Goal: Task Accomplishment & Management: Complete application form

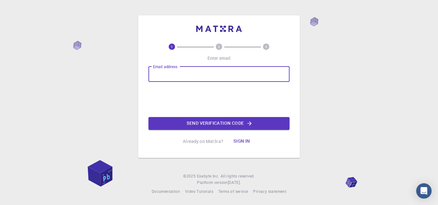
click at [161, 72] on input "Email address" at bounding box center [218, 74] width 141 height 15
type input "[EMAIL_ADDRESS][DOMAIN_NAME]"
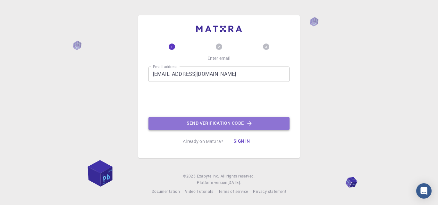
click at [202, 124] on button "Send verification code" at bounding box center [218, 123] width 141 height 13
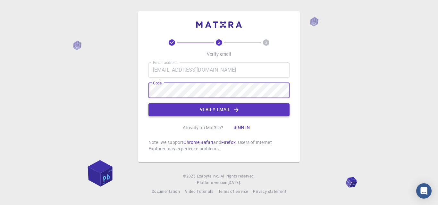
click at [239, 113] on button "Verify email" at bounding box center [218, 109] width 141 height 13
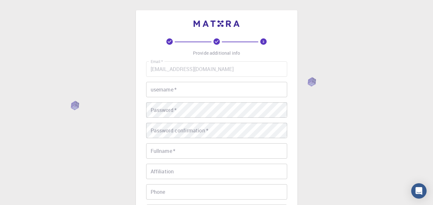
click at [184, 90] on input "username   *" at bounding box center [216, 89] width 141 height 15
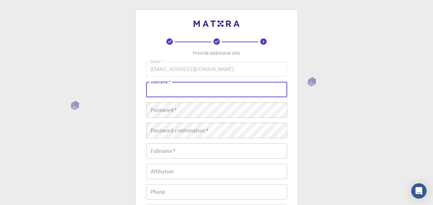
click at [168, 90] on input "username   *" at bounding box center [216, 89] width 141 height 15
drag, startPoint x: 169, startPoint y: 89, endPoint x: 154, endPoint y: 90, distance: 14.8
click at [154, 90] on input "Hafiz" at bounding box center [216, 89] width 141 height 15
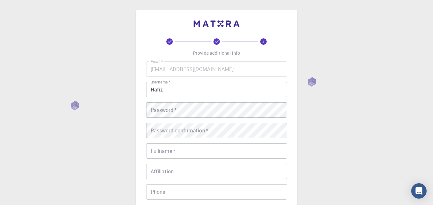
click at [178, 92] on input "Hafiz" at bounding box center [216, 89] width 141 height 15
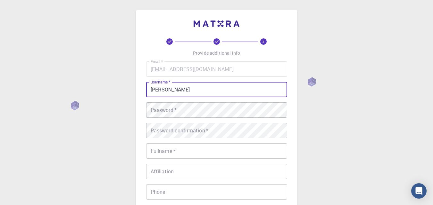
type input "[PERSON_NAME]"
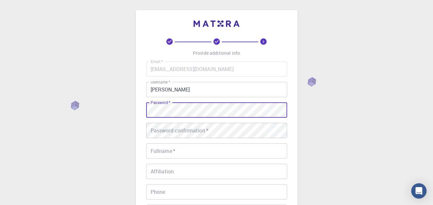
click at [355, 70] on div "3 Provide additional info Email   * [EMAIL_ADDRESS][DOMAIN_NAME] Email   * user…" at bounding box center [216, 163] width 433 height 326
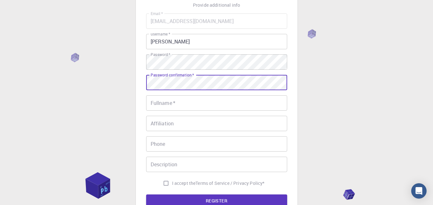
scroll to position [35, 0]
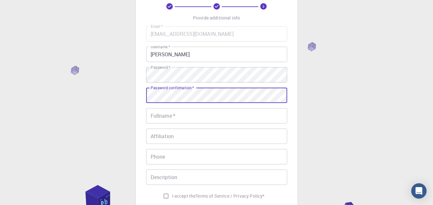
click at [168, 119] on input "Fullname   *" at bounding box center [216, 115] width 141 height 15
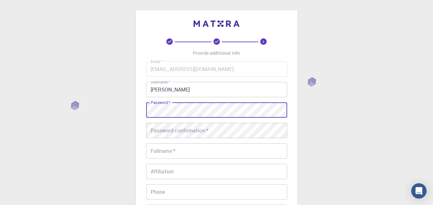
click at [145, 113] on div "3 Provide additional info Email   * [EMAIL_ADDRESS][DOMAIN_NAME] Email   * user…" at bounding box center [216, 147] width 161 height 274
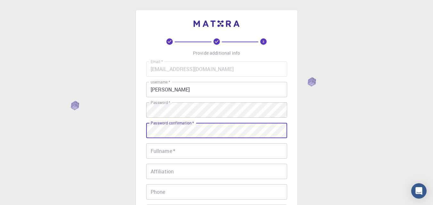
click at [165, 127] on div "Password confirmation   * Password confirmation   *" at bounding box center [216, 130] width 141 height 15
click at [163, 149] on div "Fullname   * Fullname   *" at bounding box center [216, 151] width 141 height 15
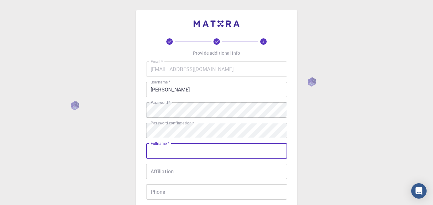
type input "[PERSON_NAME]"
type input "03006908002"
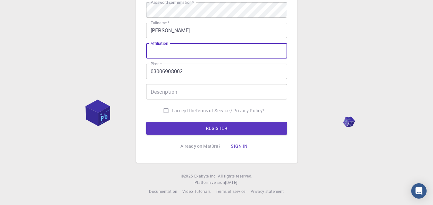
click at [171, 52] on input "Affiliation" at bounding box center [216, 50] width 141 height 15
type input "University of sahiwal"
click at [166, 91] on input "Description" at bounding box center [216, 91] width 141 height 15
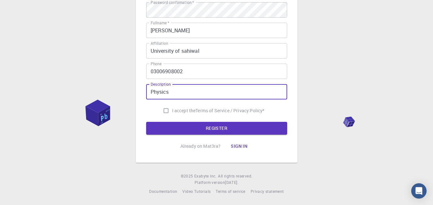
type input "Physics"
click at [164, 108] on input "I accept the Terms of Service / Privacy Policy *" at bounding box center [166, 111] width 12 height 12
checkbox input "true"
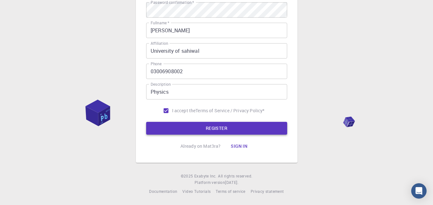
click at [178, 127] on button "REGISTER" at bounding box center [216, 128] width 141 height 13
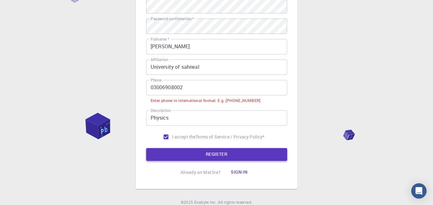
scroll to position [137, 0]
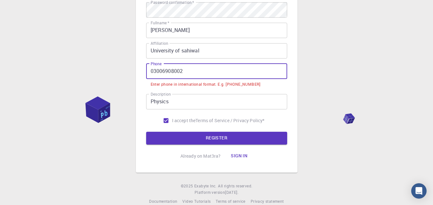
click at [152, 71] on input "03006908002" at bounding box center [216, 71] width 141 height 15
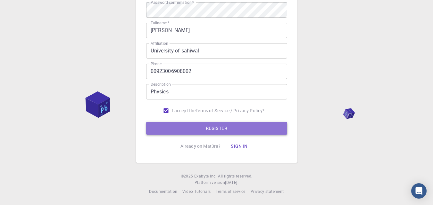
click at [204, 129] on button "REGISTER" at bounding box center [216, 128] width 141 height 13
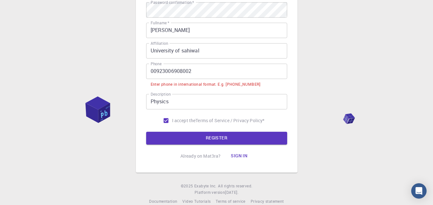
click at [155, 72] on input "00923006908002" at bounding box center [216, 71] width 141 height 15
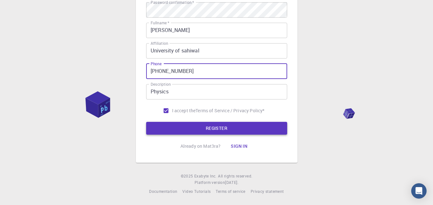
type input "[PHONE_NUMBER]"
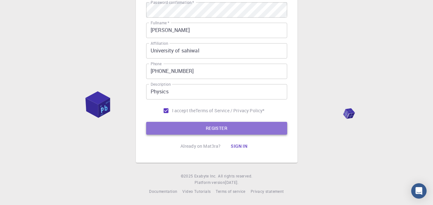
click at [212, 128] on button "REGISTER" at bounding box center [216, 128] width 141 height 13
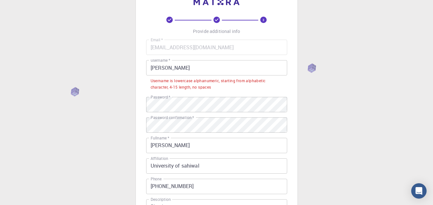
scroll to position [0, 0]
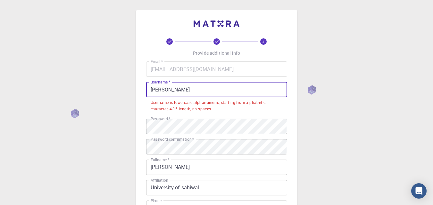
drag, startPoint x: 183, startPoint y: 91, endPoint x: 136, endPoint y: 93, distance: 46.5
click at [136, 93] on div "3 Provide additional info Email   * [EMAIL_ADDRESS][DOMAIN_NAME] Email   * user…" at bounding box center [216, 155] width 161 height 290
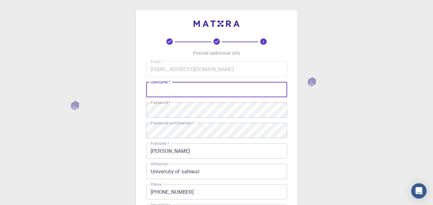
type input "A"
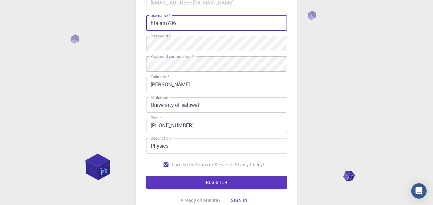
scroll to position [121, 0]
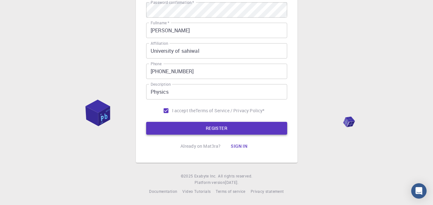
type input "hfalam786"
click at [236, 131] on button "REGISTER" at bounding box center [216, 128] width 141 height 13
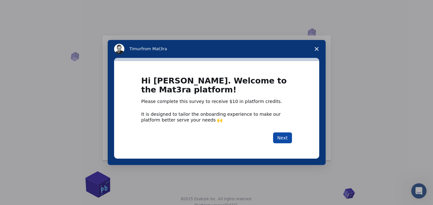
click at [284, 138] on button "Next" at bounding box center [282, 138] width 19 height 11
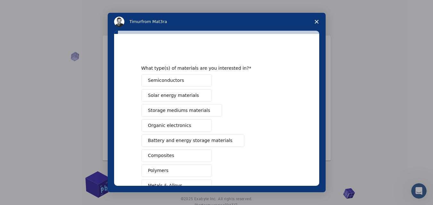
click at [185, 80] on button "Semiconductors" at bounding box center [176, 80] width 70 height 12
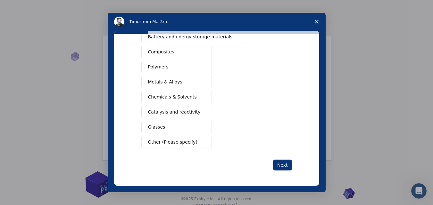
scroll to position [23, 0]
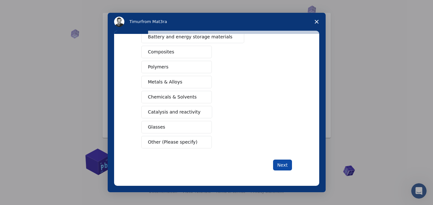
click at [280, 165] on button "Next" at bounding box center [282, 165] width 19 height 11
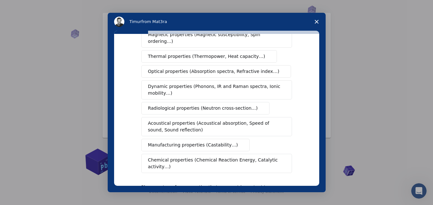
scroll to position [86, 0]
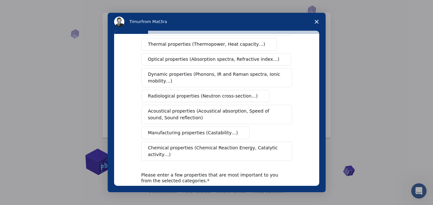
click at [219, 56] on span "Optical properties (Absorption spectra, Refractive index…)" at bounding box center [213, 59] width 131 height 7
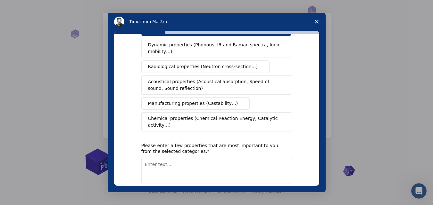
scroll to position [137, 0]
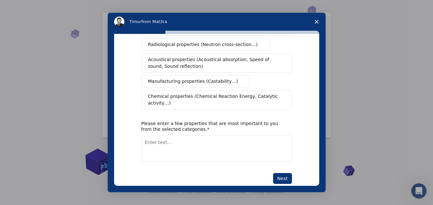
click at [150, 136] on textarea "Enter text..." at bounding box center [216, 149] width 151 height 26
type textarea "Surface Morphology"
click at [284, 173] on button "Next" at bounding box center [282, 178] width 19 height 11
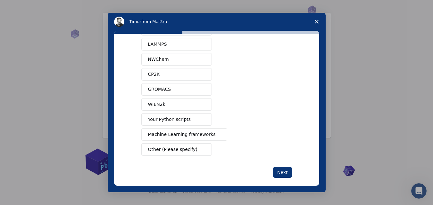
scroll to position [58, 0]
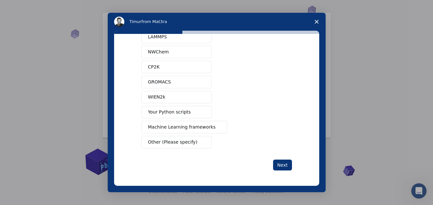
click at [175, 115] on span "Your Python scripts" at bounding box center [169, 112] width 43 height 7
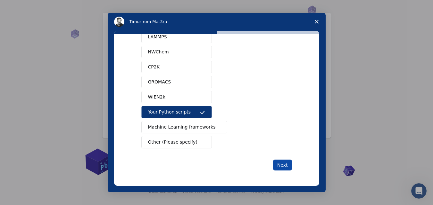
click at [277, 164] on button "Next" at bounding box center [282, 165] width 19 height 11
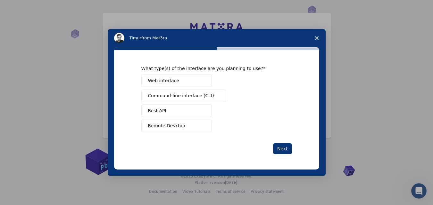
click at [185, 113] on button "Rest API" at bounding box center [176, 111] width 70 height 12
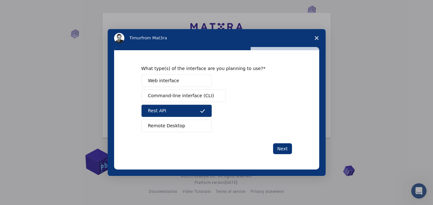
click at [200, 80] on span "Intercom messenger" at bounding box center [202, 80] width 5 height 5
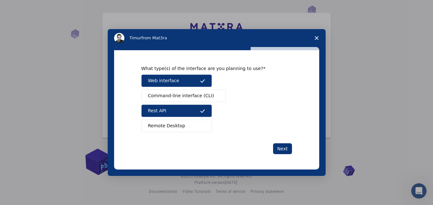
click at [194, 124] on button "Remote Desktop" at bounding box center [176, 126] width 70 height 12
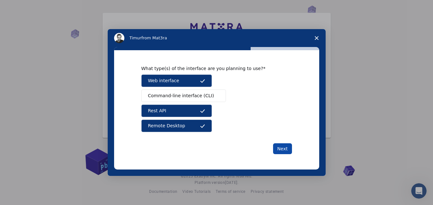
click at [285, 149] on button "Next" at bounding box center [282, 149] width 19 height 11
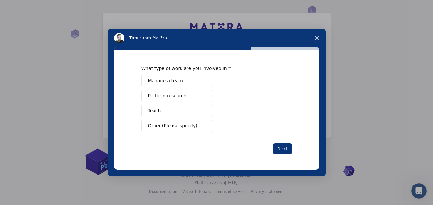
click at [197, 97] on button "Perform research" at bounding box center [176, 96] width 70 height 12
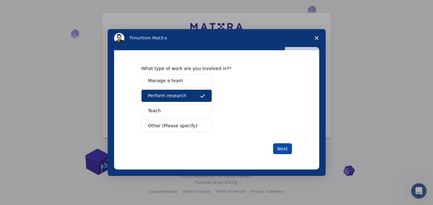
click at [283, 150] on button "Next" at bounding box center [282, 149] width 19 height 11
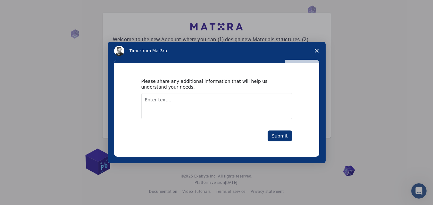
click at [194, 108] on textarea "Enter text..." at bounding box center [216, 106] width 151 height 26
type textarea "to study the surface morphology of the synthesized materials"
click at [286, 134] on button "Submit" at bounding box center [280, 136] width 24 height 11
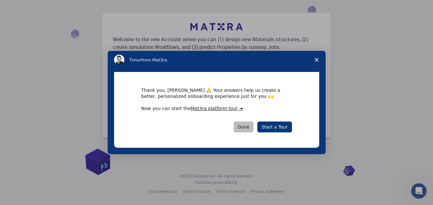
click at [248, 125] on button "Done" at bounding box center [244, 127] width 20 height 11
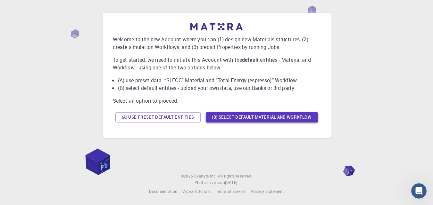
click at [280, 116] on button "(B) Select default material and workflow" at bounding box center [262, 117] width 112 height 10
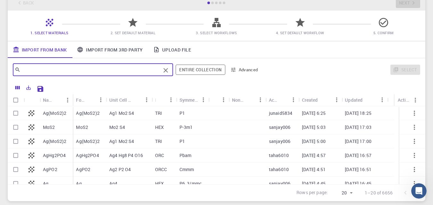
click at [30, 71] on input "text" at bounding box center [91, 69] width 140 height 9
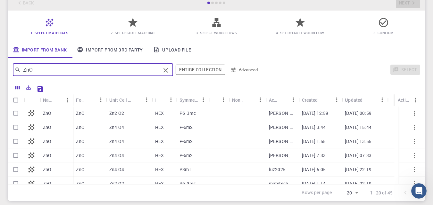
type input "ZnO"
click at [58, 113] on div "ZnO" at bounding box center [56, 113] width 33 height 14
checkbox input "true"
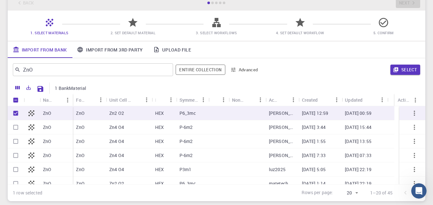
click at [49, 112] on p "ZnO" at bounding box center [47, 113] width 8 height 6
checkbox input "false"
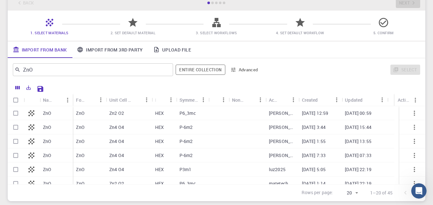
click at [37, 113] on div at bounding box center [32, 113] width 16 height 14
checkbox input "true"
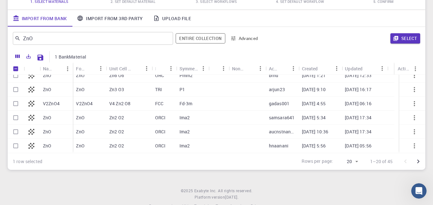
scroll to position [86, 0]
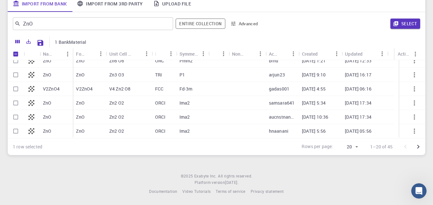
click at [31, 132] on icon at bounding box center [31, 131] width 9 height 9
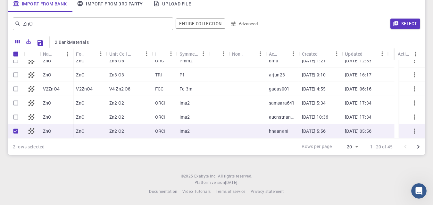
click at [30, 131] on icon at bounding box center [31, 131] width 9 height 9
checkbox input "false"
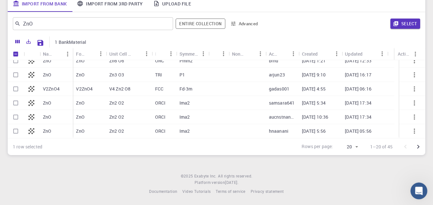
click at [414, 193] on icon "Open Intercom Messenger" at bounding box center [418, 190] width 11 height 11
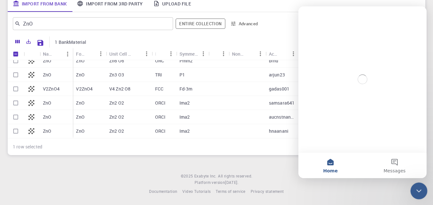
scroll to position [0, 0]
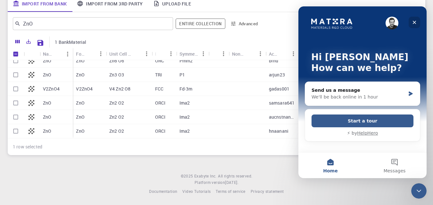
click at [412, 21] on icon "Close" at bounding box center [414, 22] width 5 height 5
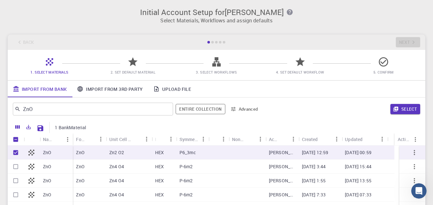
click at [135, 66] on icon at bounding box center [132, 61] width 11 height 11
click at [383, 62] on icon at bounding box center [383, 61] width 11 height 11
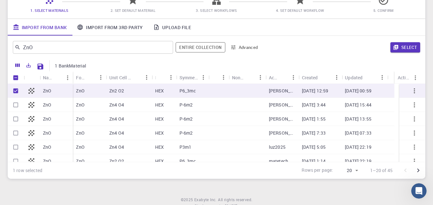
scroll to position [86, 0]
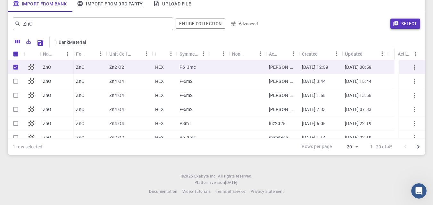
click at [408, 22] on button "Select" at bounding box center [405, 24] width 30 height 10
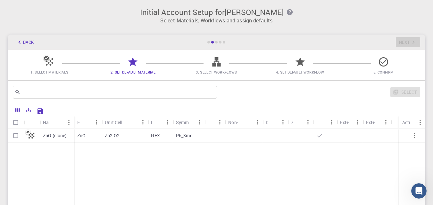
click at [186, 138] on p "P6_3mc" at bounding box center [184, 136] width 16 height 6
checkbox input "true"
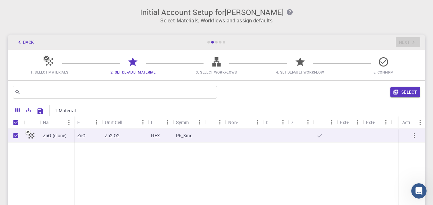
click at [409, 85] on div "Select" at bounding box center [319, 92] width 201 height 15
click at [406, 94] on button "Select" at bounding box center [405, 92] width 30 height 10
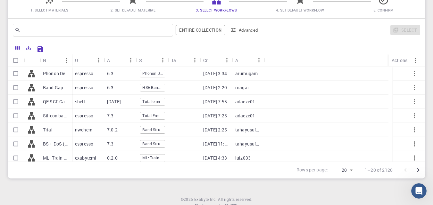
scroll to position [86, 0]
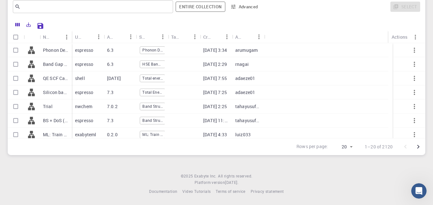
click at [255, 51] on p "arumugam" at bounding box center [246, 50] width 22 height 6
checkbox input "true"
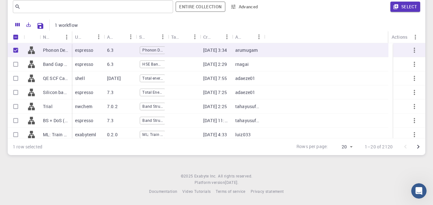
click at [117, 64] on div "6.3" at bounding box center [120, 64] width 32 height 14
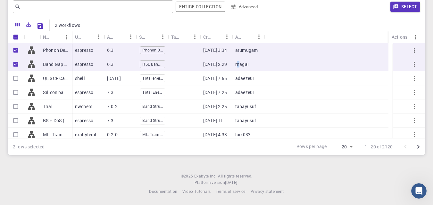
click at [238, 63] on p "rnagai" at bounding box center [241, 64] width 13 height 6
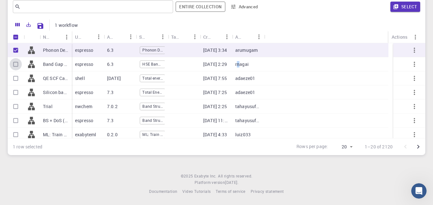
click at [19, 63] on input "Select row" at bounding box center [16, 64] width 12 height 12
checkbox input "true"
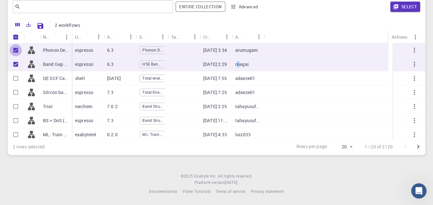
click at [14, 49] on input "Unselect row" at bounding box center [16, 50] width 12 height 12
checkbox input "false"
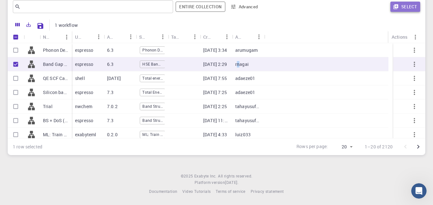
click at [410, 5] on button "Select" at bounding box center [405, 7] width 30 height 10
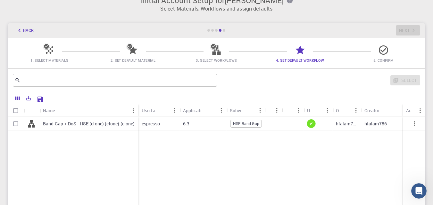
scroll to position [0, 0]
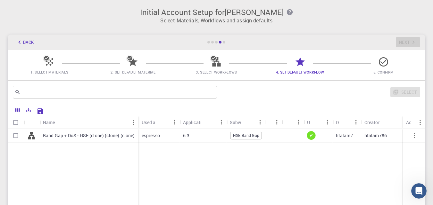
click at [246, 137] on span "HSE Band Gap" at bounding box center [246, 135] width 31 height 5
checkbox input "true"
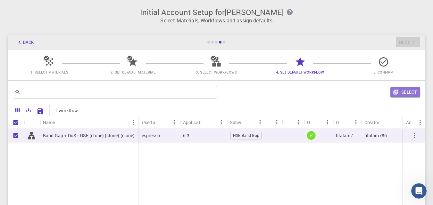
click at [410, 90] on button "Select" at bounding box center [405, 92] width 30 height 10
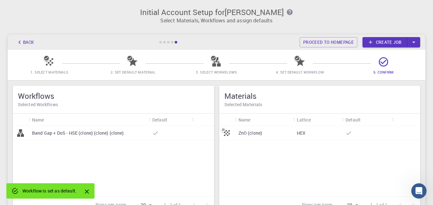
click at [286, 132] on div "ZnO (clone)" at bounding box center [264, 133] width 58 height 14
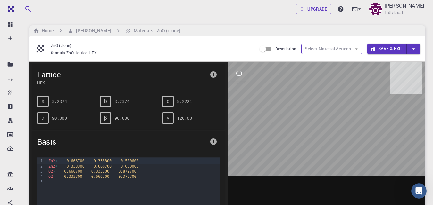
click at [328, 49] on button "Select Material Actions" at bounding box center [331, 49] width 61 height 10
click at [358, 46] on icon "button" at bounding box center [356, 49] width 6 height 6
click at [357, 49] on icon "button" at bounding box center [356, 49] width 6 height 6
click at [244, 73] on button "interactive" at bounding box center [238, 73] width 15 height 15
click at [235, 89] on icon "view" at bounding box center [239, 89] width 8 height 8
